Goal: Download file/media

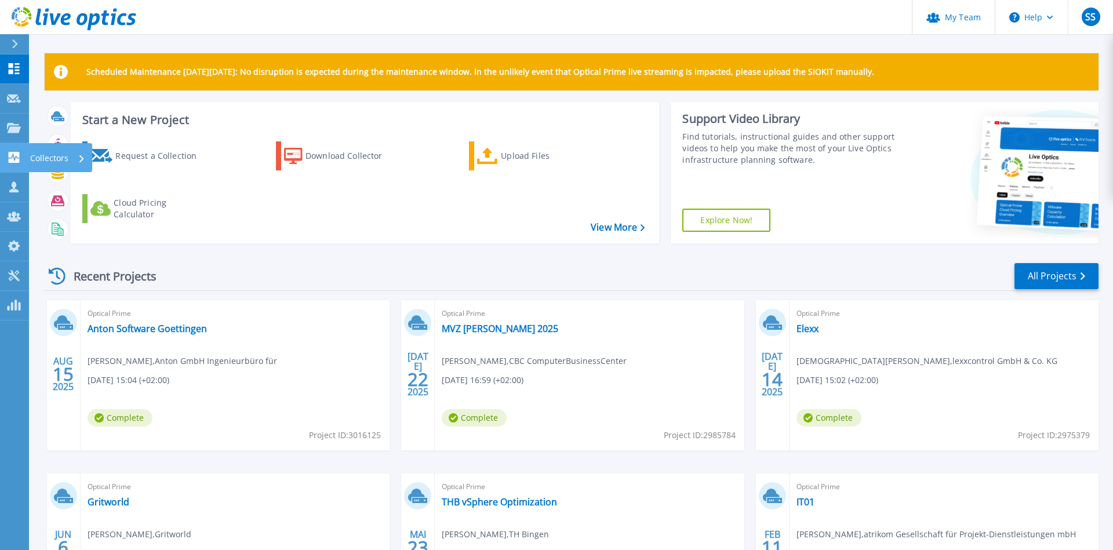
click at [12, 161] on icon at bounding box center [14, 157] width 11 height 11
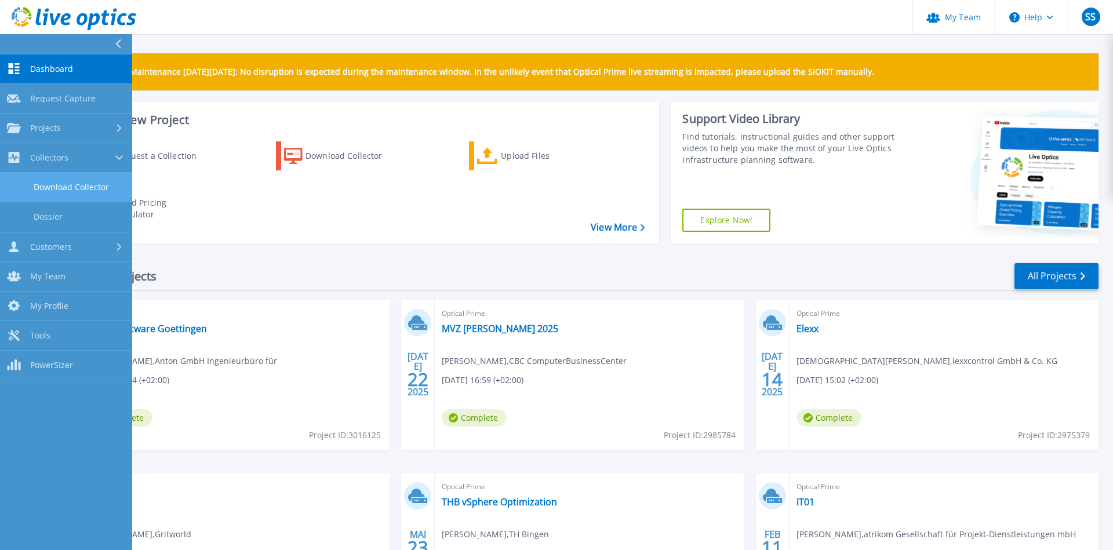
click at [90, 190] on link "Download Collector" at bounding box center [66, 188] width 132 height 30
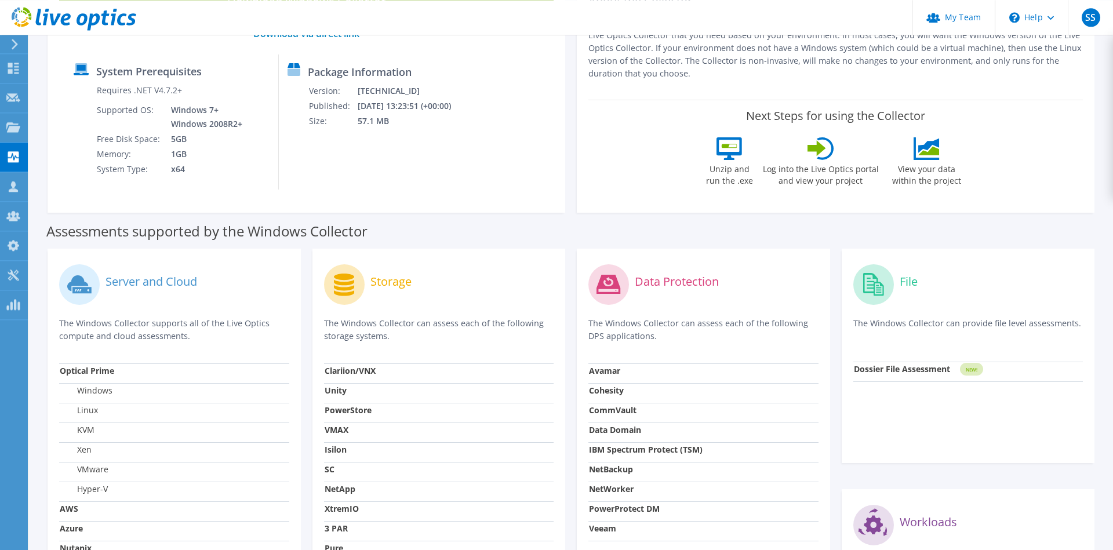
scroll to position [118, 0]
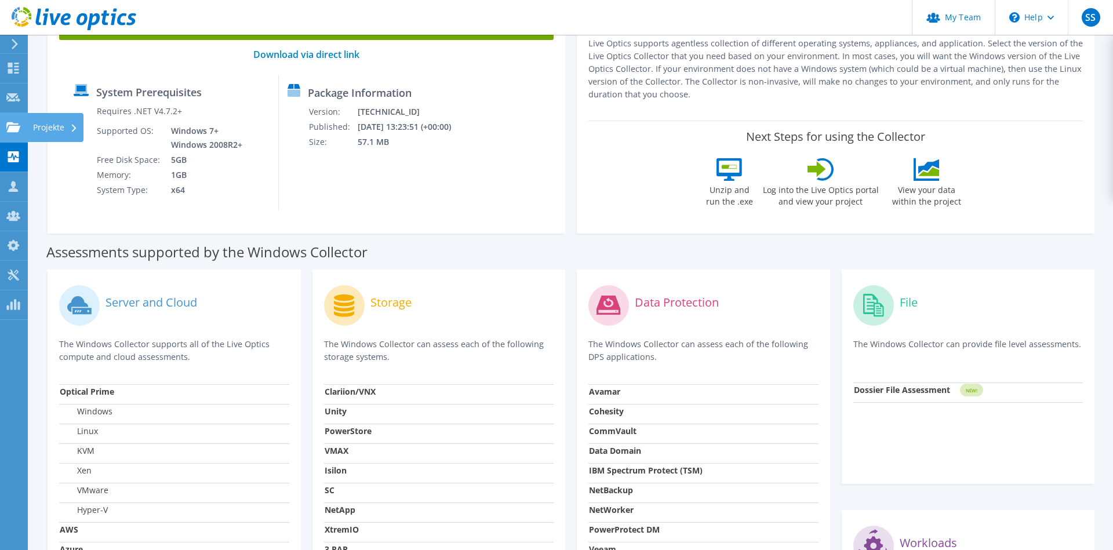
click at [12, 132] on use at bounding box center [13, 127] width 14 height 10
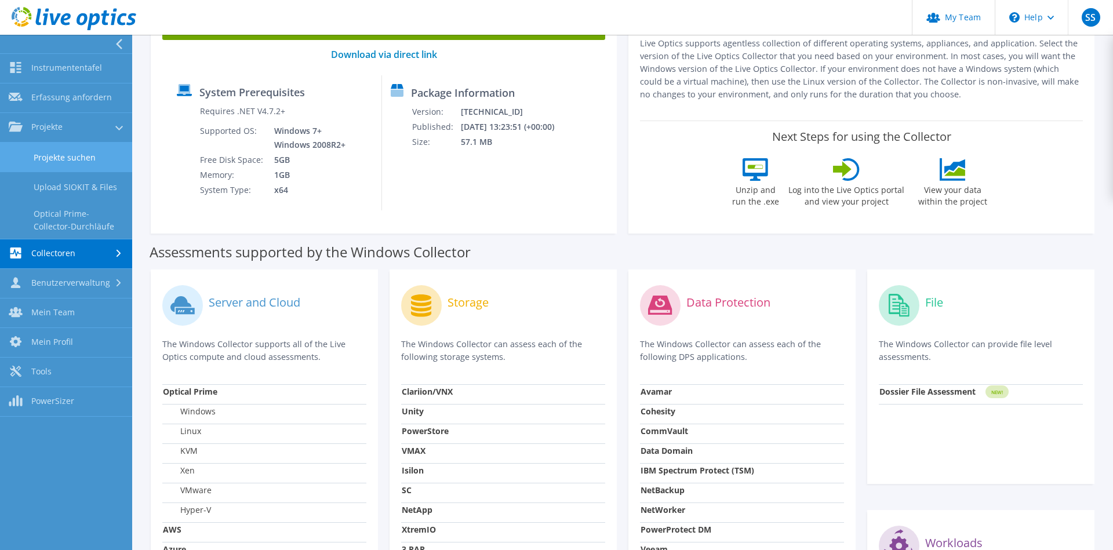
click at [86, 162] on link "Projekte suchen" at bounding box center [66, 158] width 132 height 30
